Goal: Task Accomplishment & Management: Manage account settings

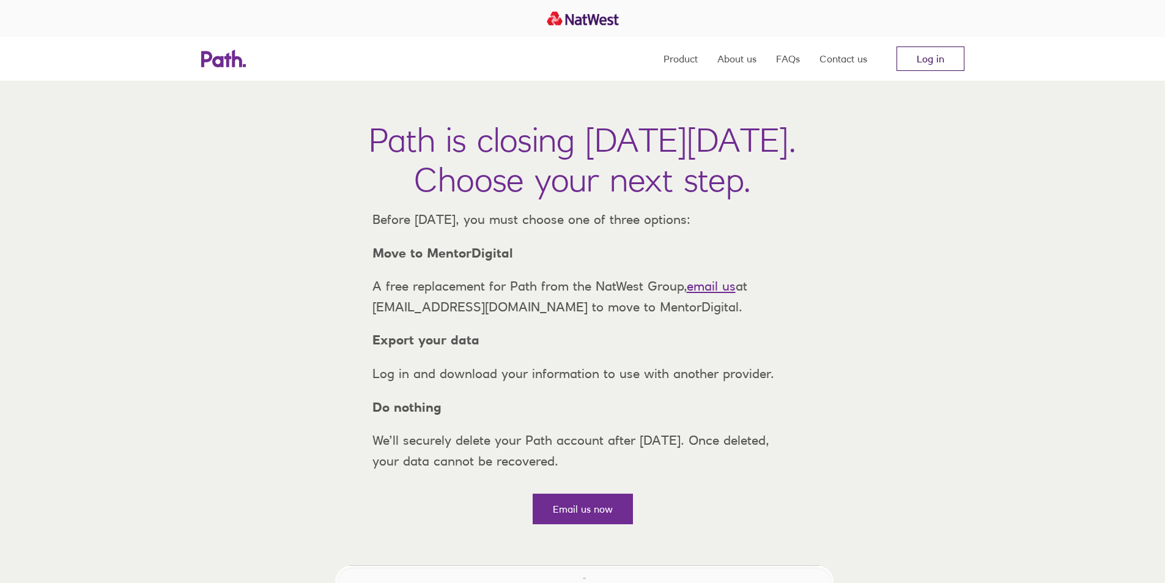
click at [935, 60] on link "Log in" at bounding box center [931, 58] width 68 height 24
